Goal: Find contact information: Find contact information

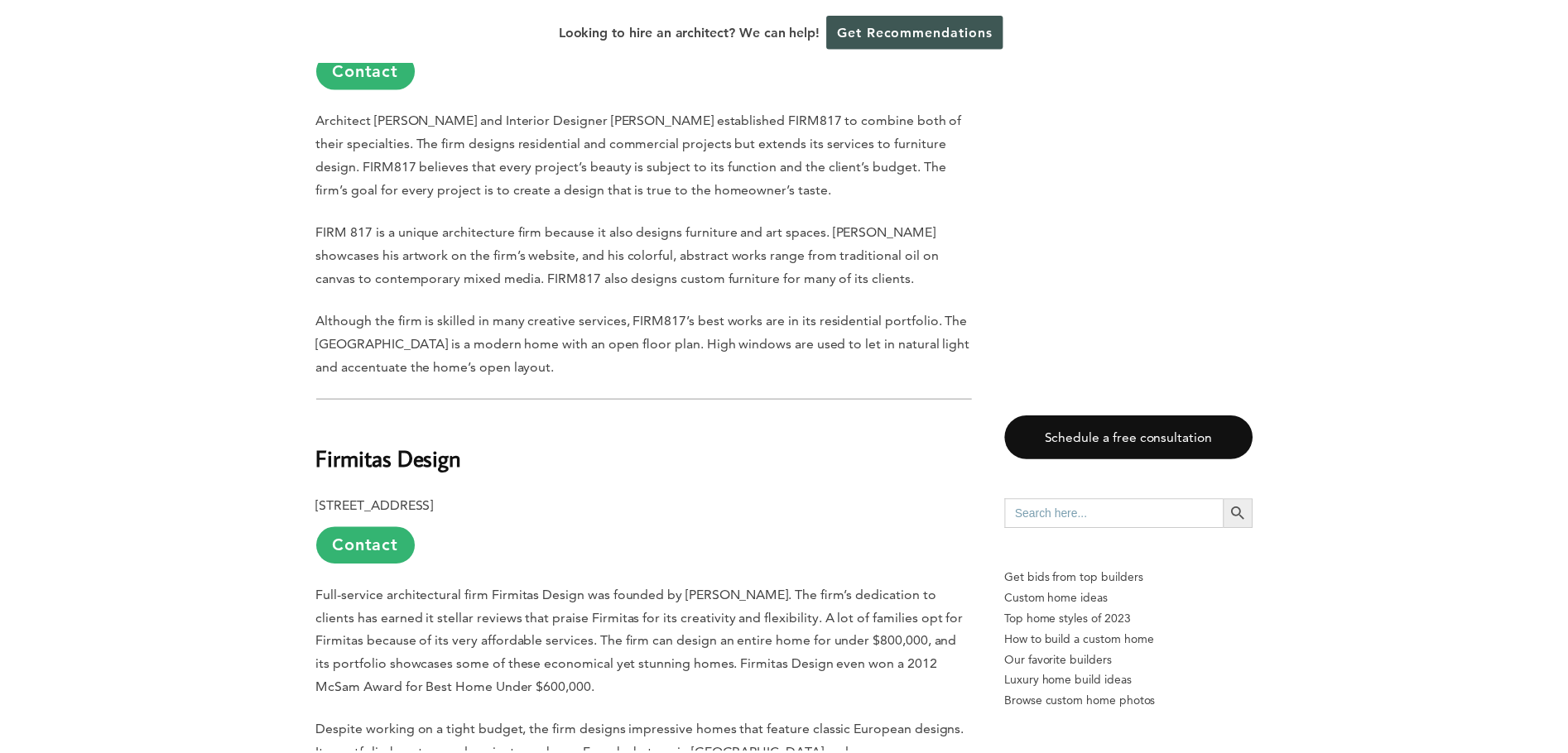
scroll to position [3145, 0]
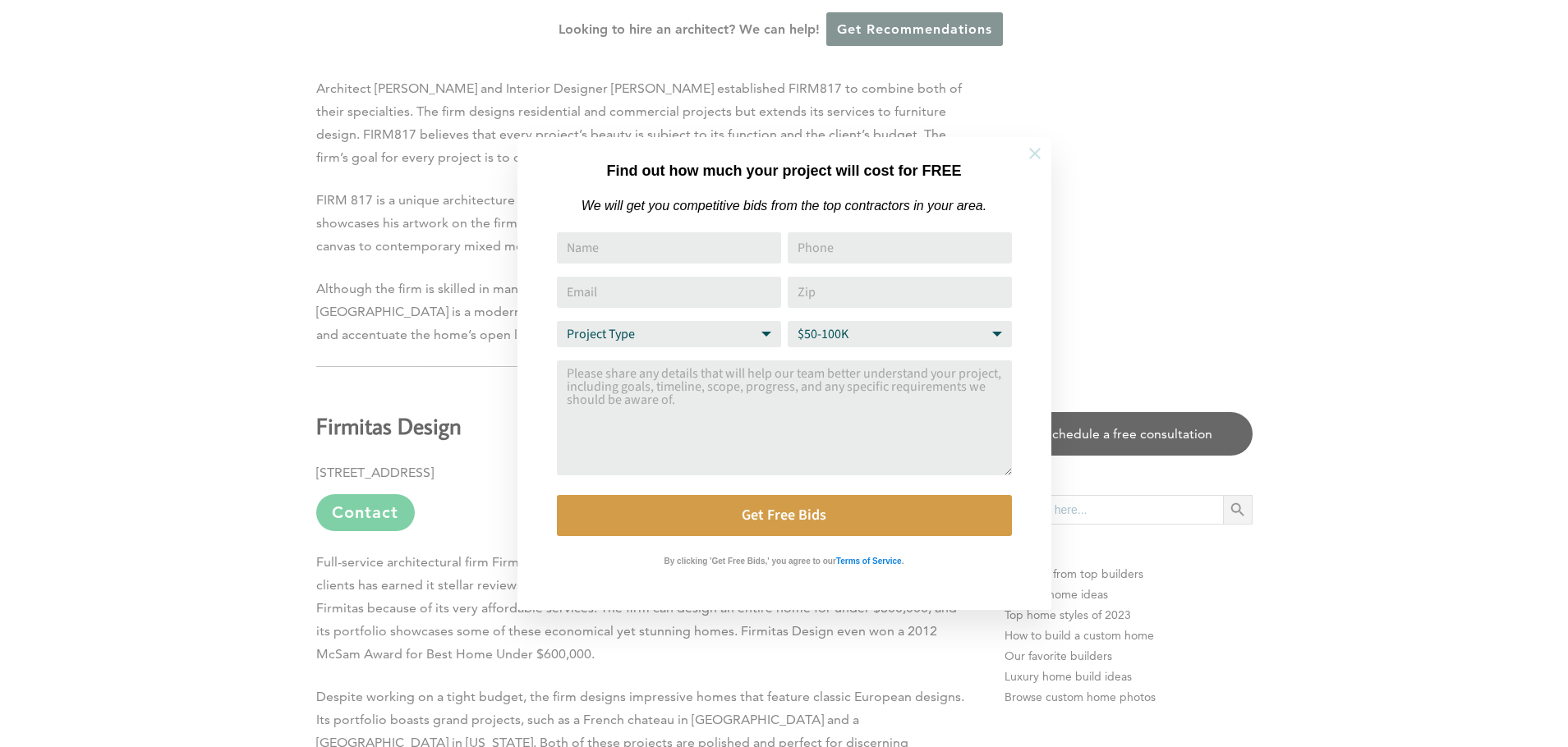
click at [1033, 152] on icon at bounding box center [1035, 153] width 12 height 12
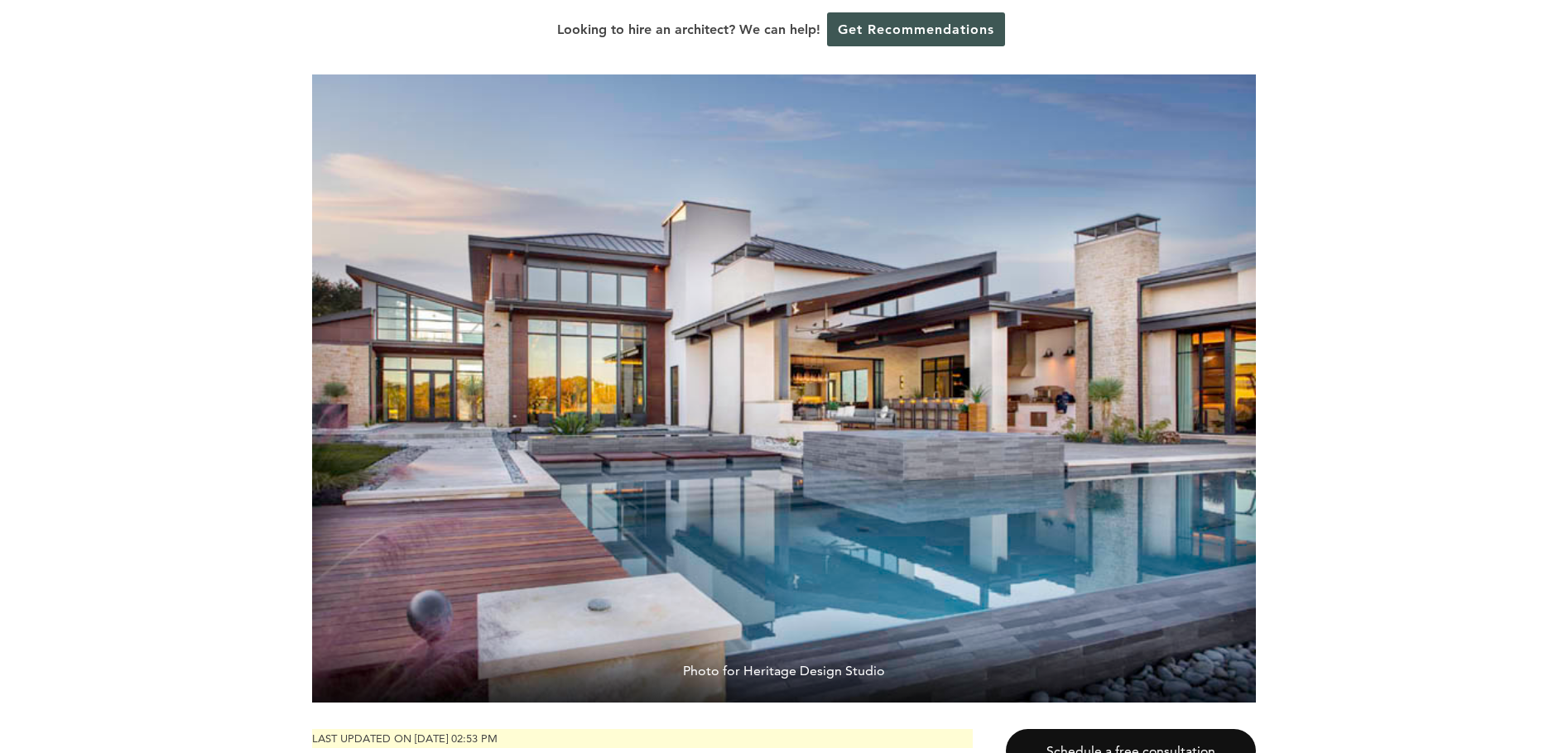
scroll to position [165, 0]
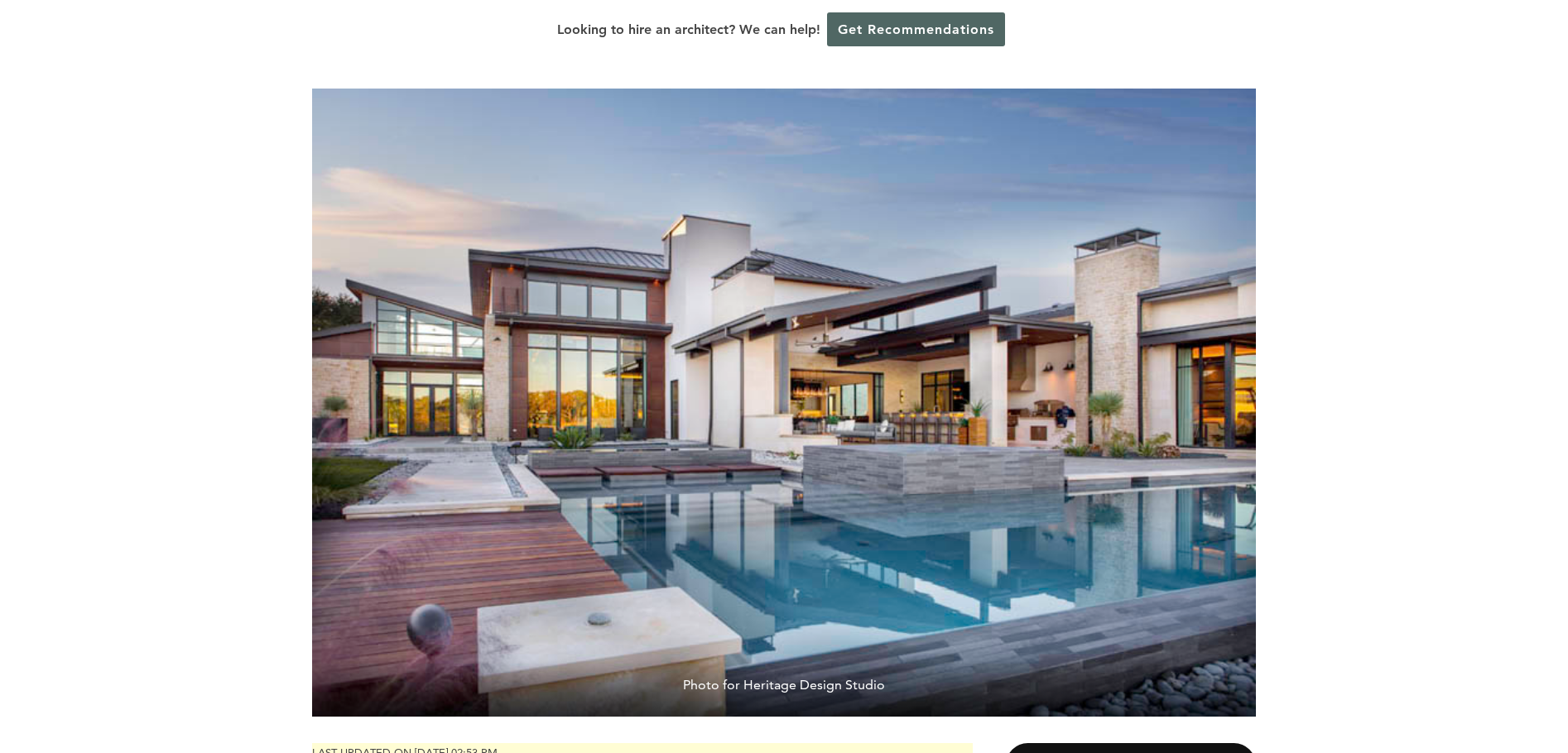
click at [870, 26] on link "Get Recommendations" at bounding box center [916, 29] width 178 height 34
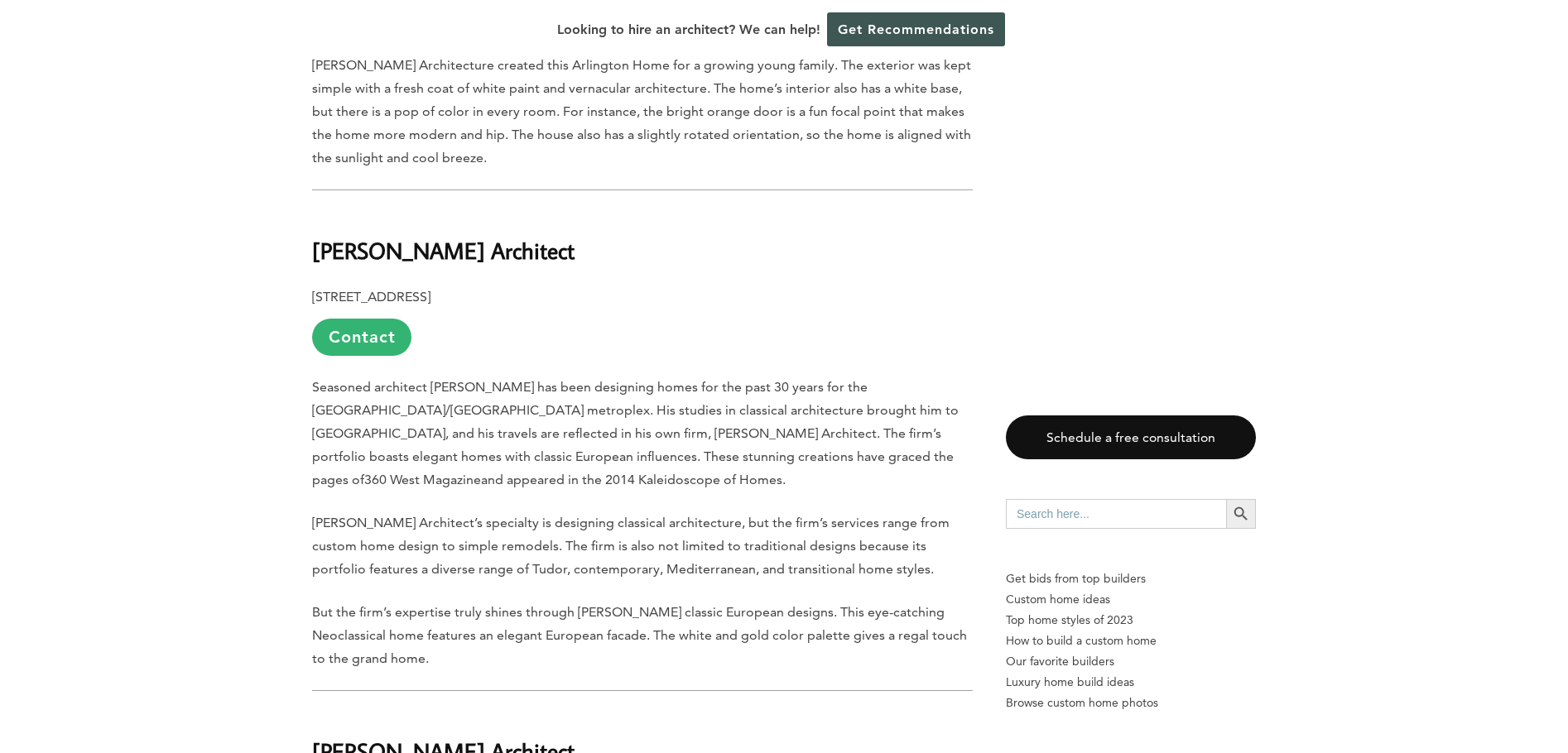
scroll to position [1820, 0]
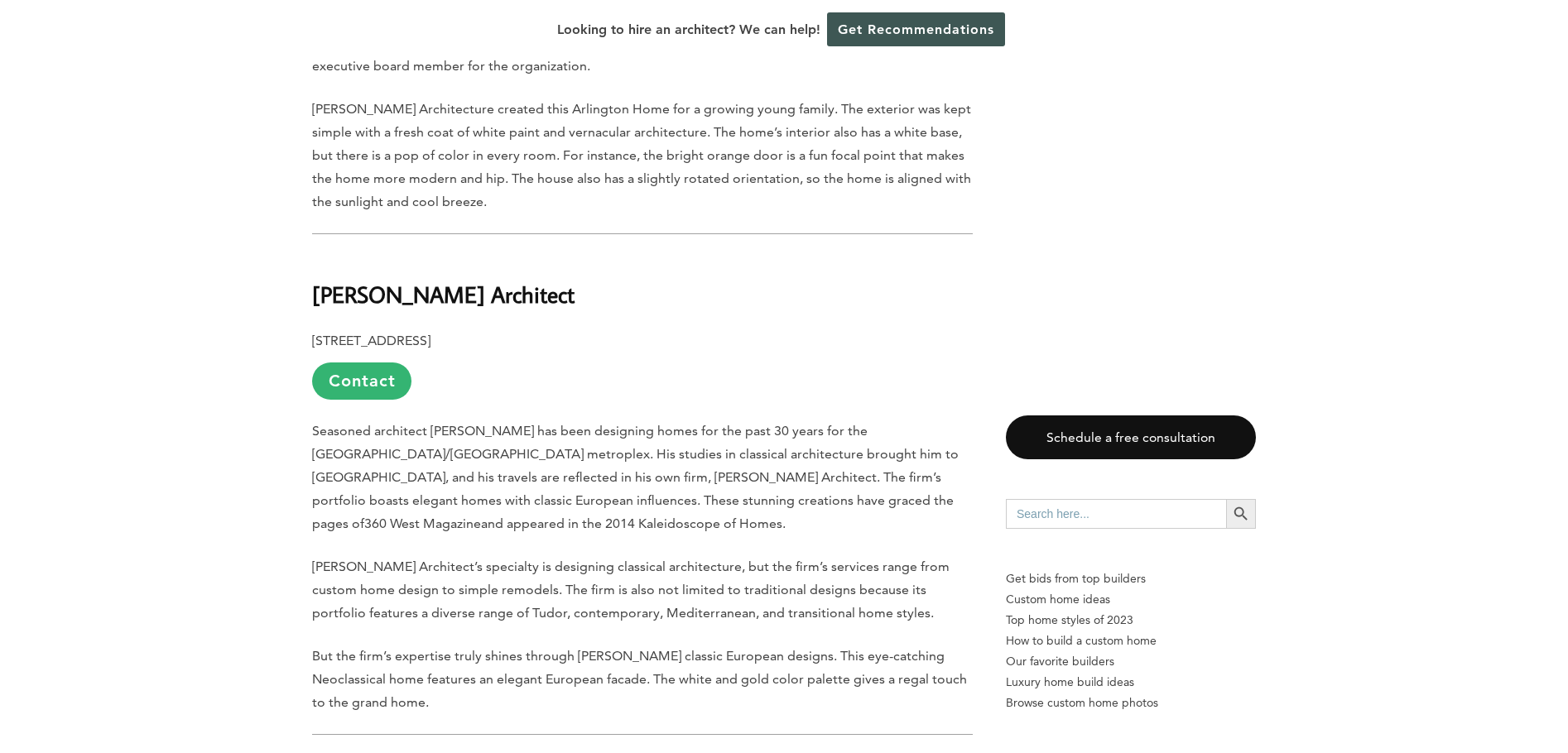
drag, startPoint x: 354, startPoint y: 327, endPoint x: 327, endPoint y: 335, distance: 28.2
click at [353, 362] on link "Contact" at bounding box center [361, 381] width 99 height 38
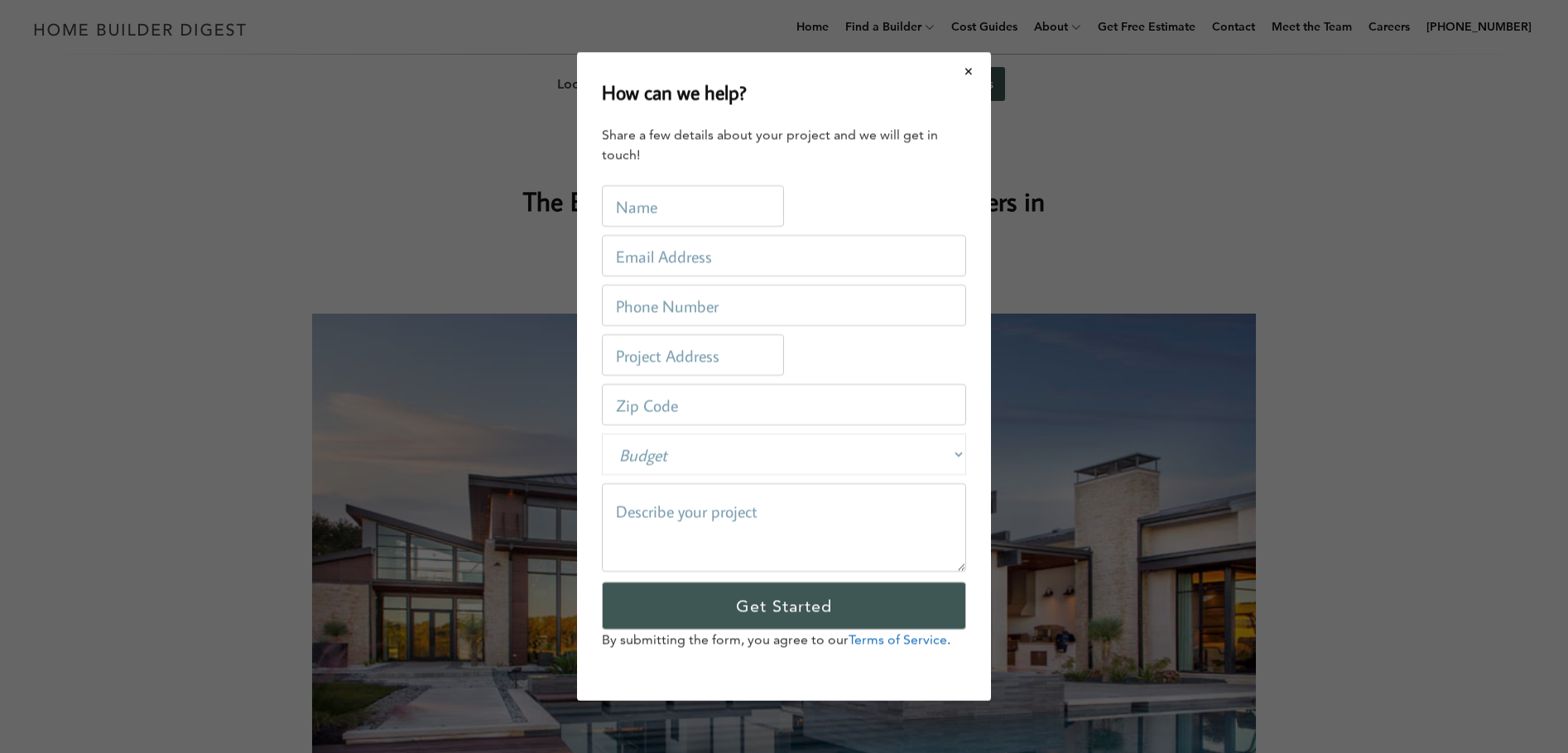
scroll to position [0, 0]
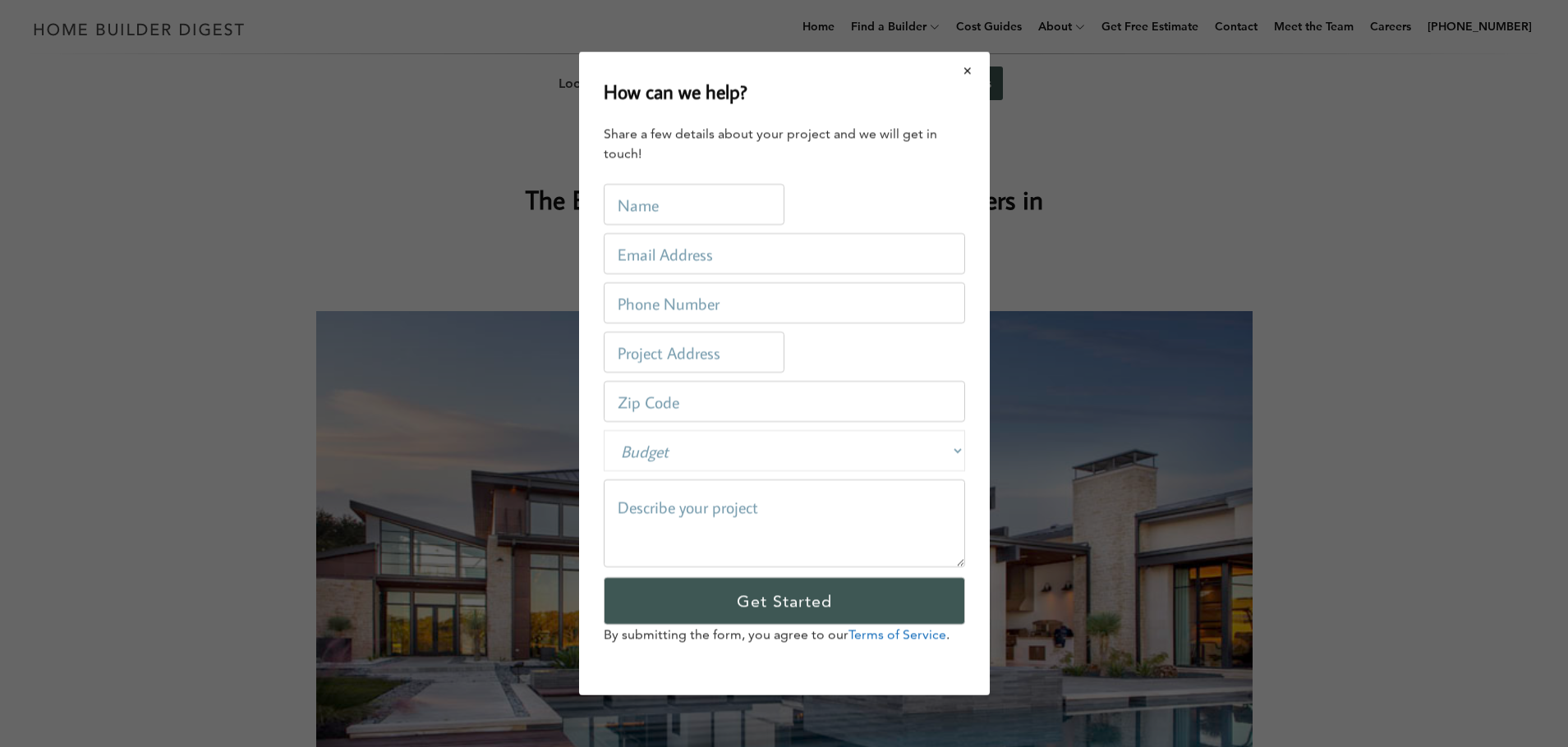
click at [967, 67] on button "Close modal" at bounding box center [968, 71] width 44 height 35
